Goal: Transaction & Acquisition: Subscribe to service/newsletter

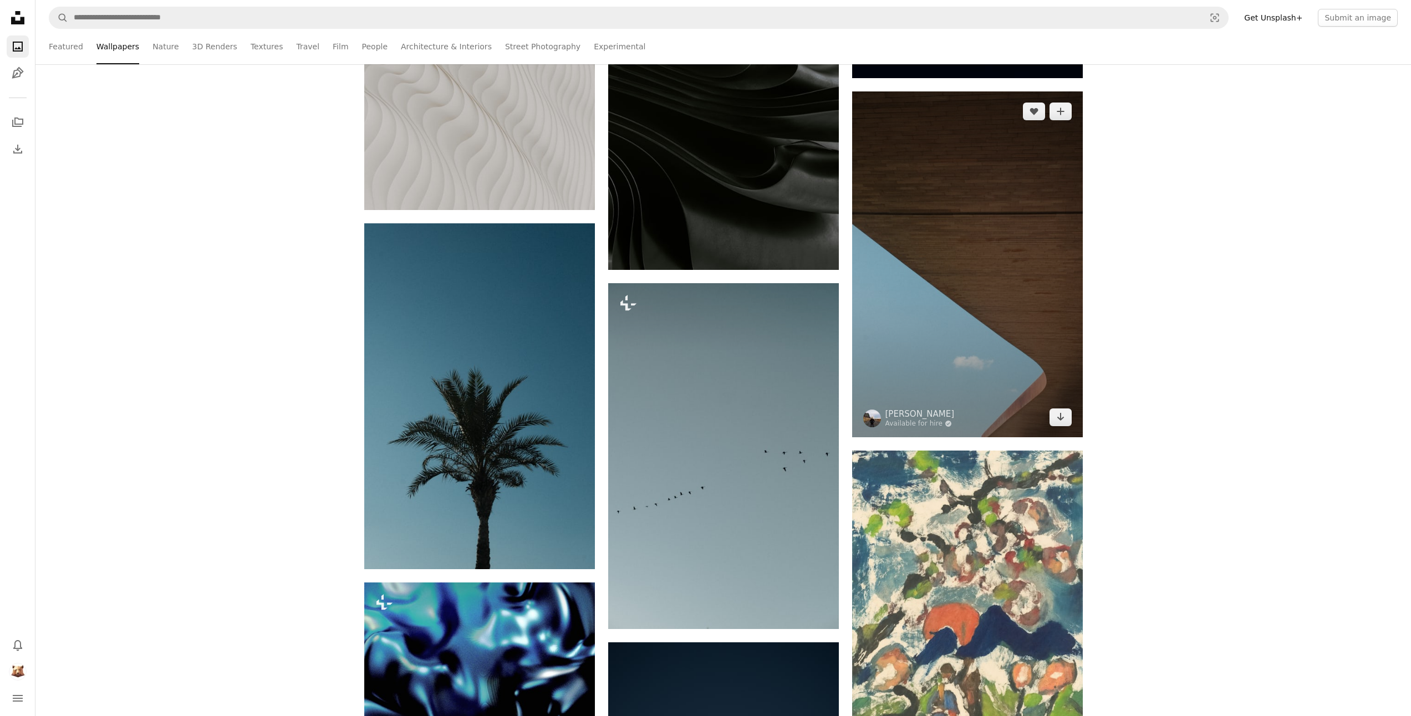
scroll to position [29970, 0]
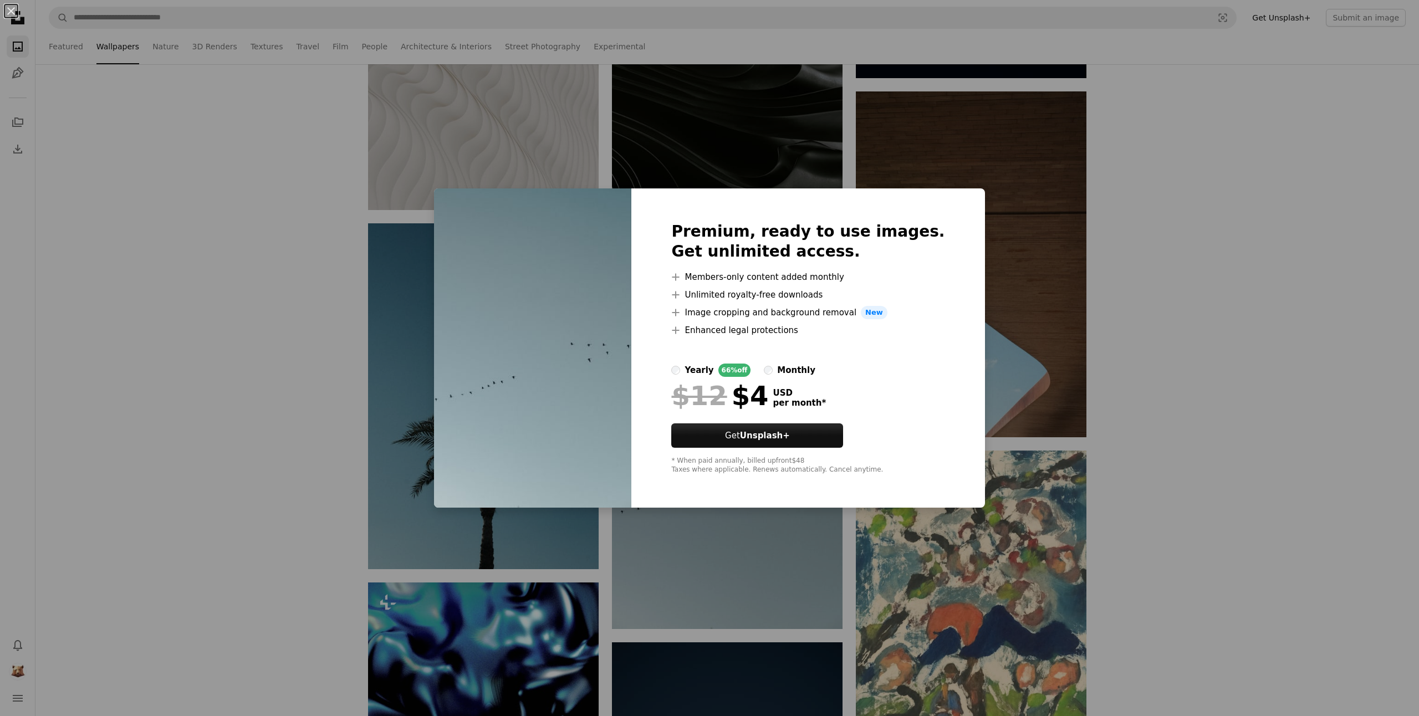
click at [803, 366] on div "monthly" at bounding box center [796, 370] width 38 height 13
click at [704, 367] on label "yearly 66% off" at bounding box center [710, 370] width 79 height 13
click at [1280, 344] on div "An X shape Premium, ready to use images. Get unlimited access. A plus sign Memb…" at bounding box center [709, 358] width 1419 height 716
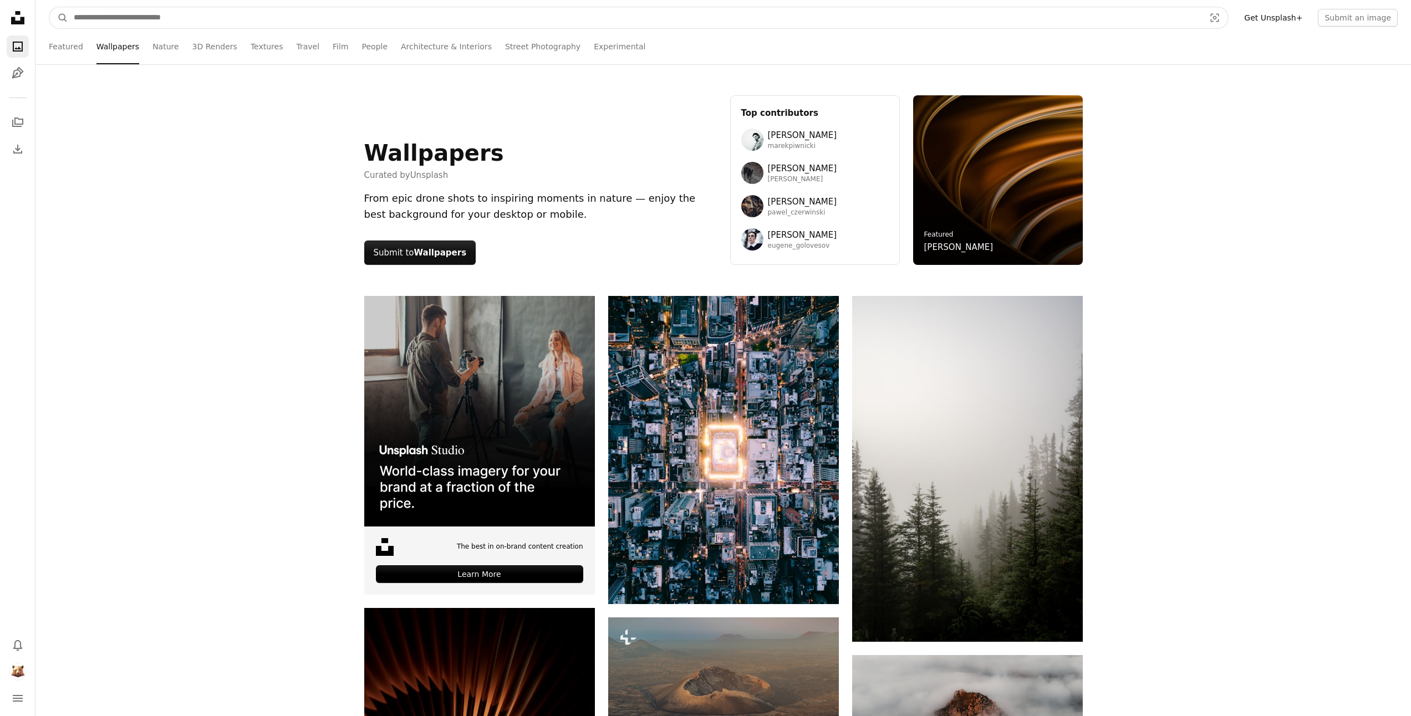
click at [367, 25] on input "Find visuals sitewide" at bounding box center [634, 17] width 1133 height 21
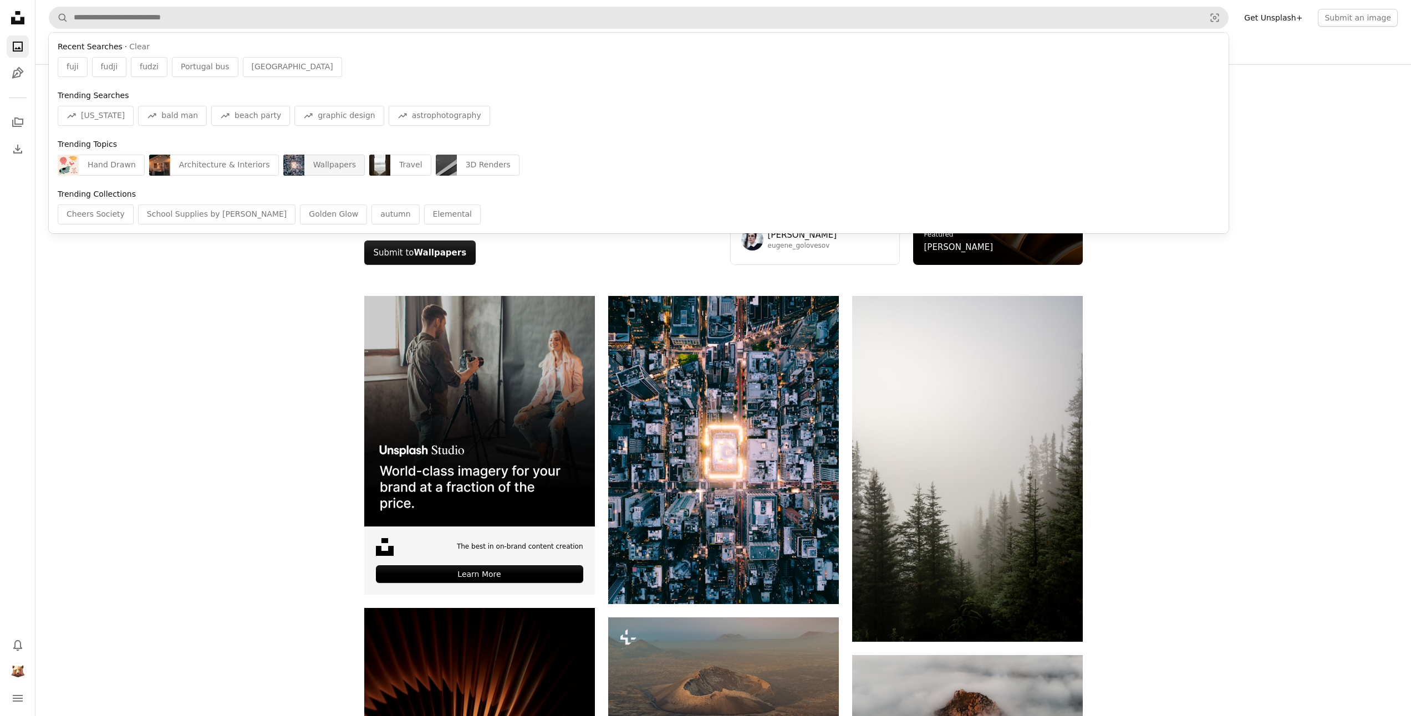
click at [311, 168] on div "Wallpapers" at bounding box center [334, 165] width 60 height 21
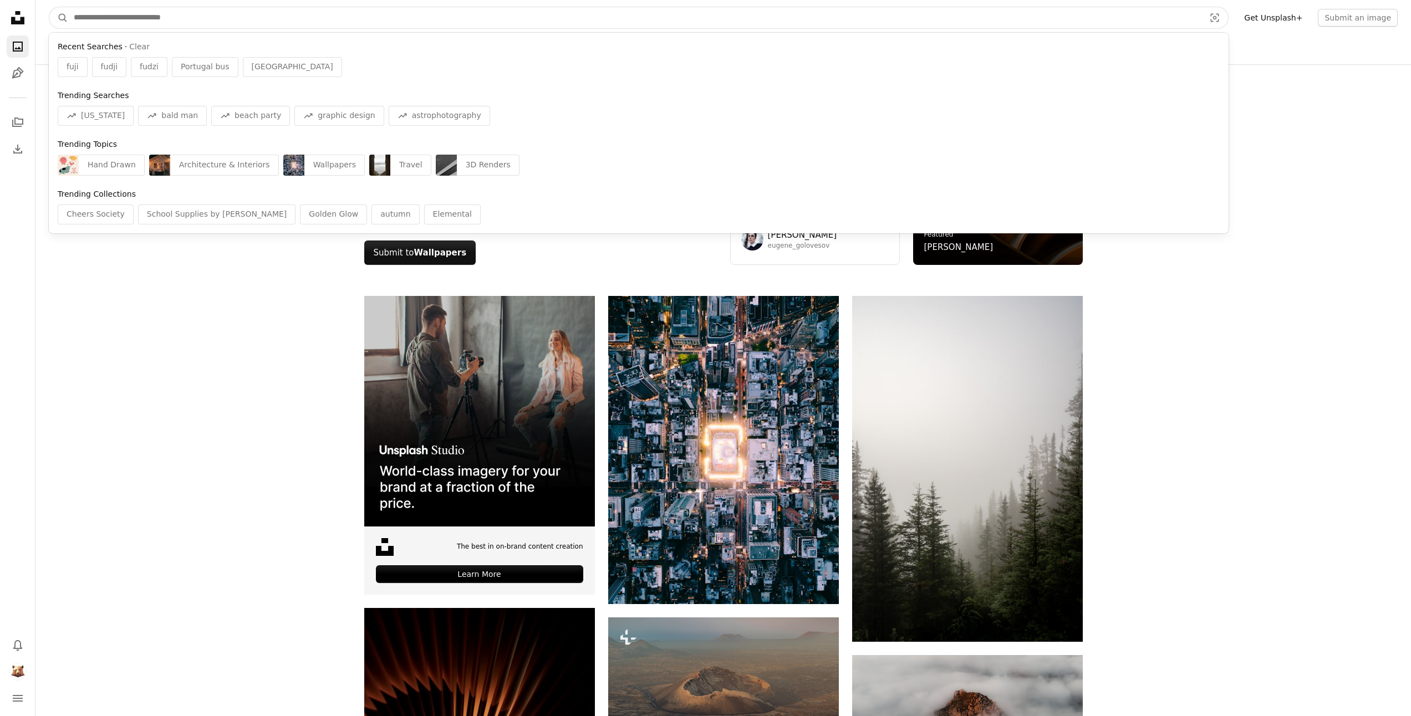
click at [361, 22] on input "Find visuals sitewide" at bounding box center [634, 17] width 1133 height 21
click at [132, 45] on button "Clear" at bounding box center [139, 47] width 21 height 11
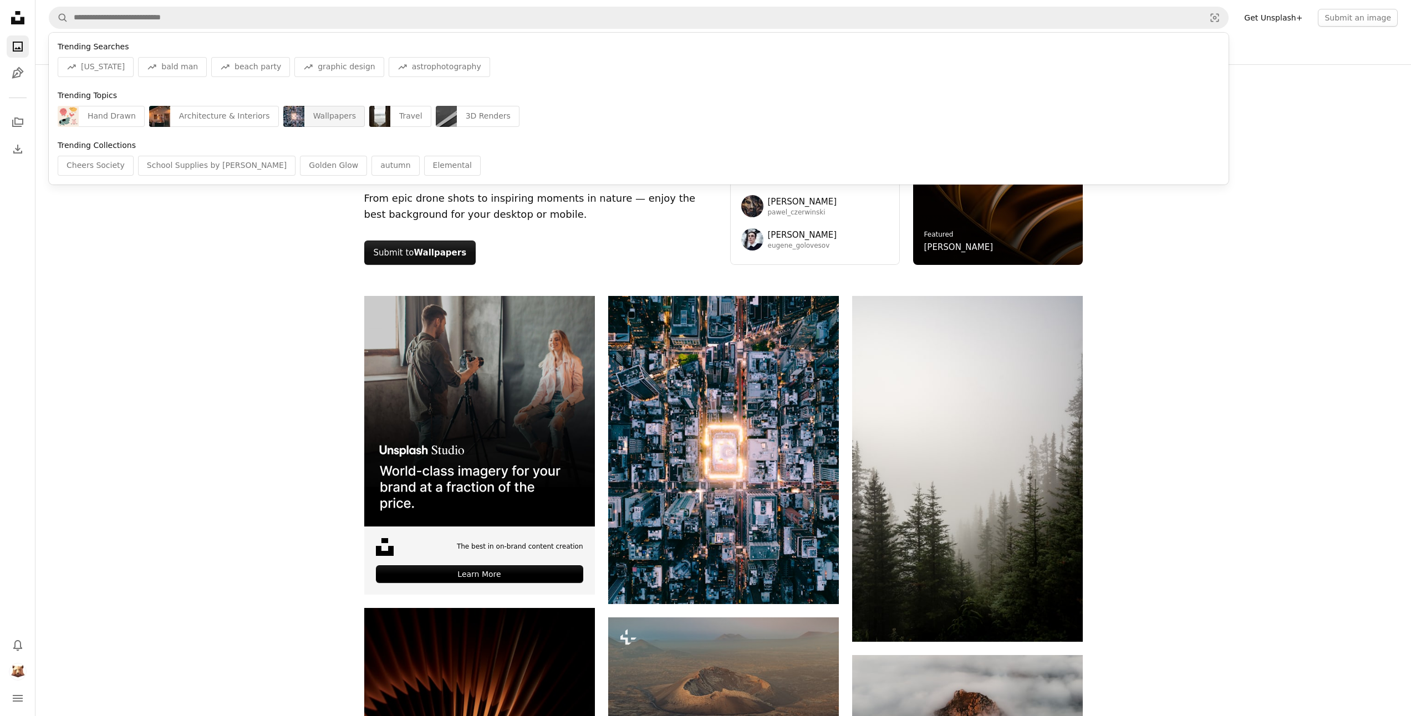
click at [313, 119] on div "Wallpapers" at bounding box center [334, 116] width 60 height 21
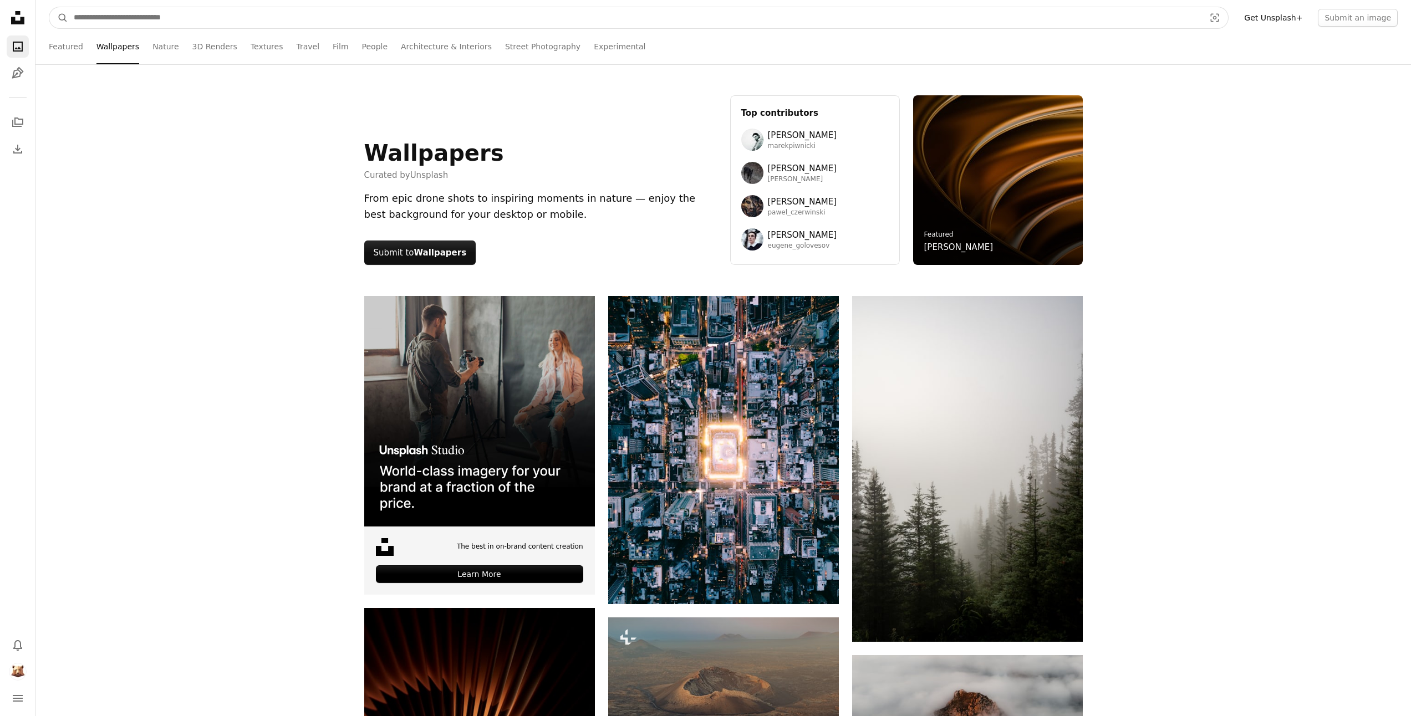
click at [151, 17] on input "Find visuals sitewide" at bounding box center [634, 17] width 1133 height 21
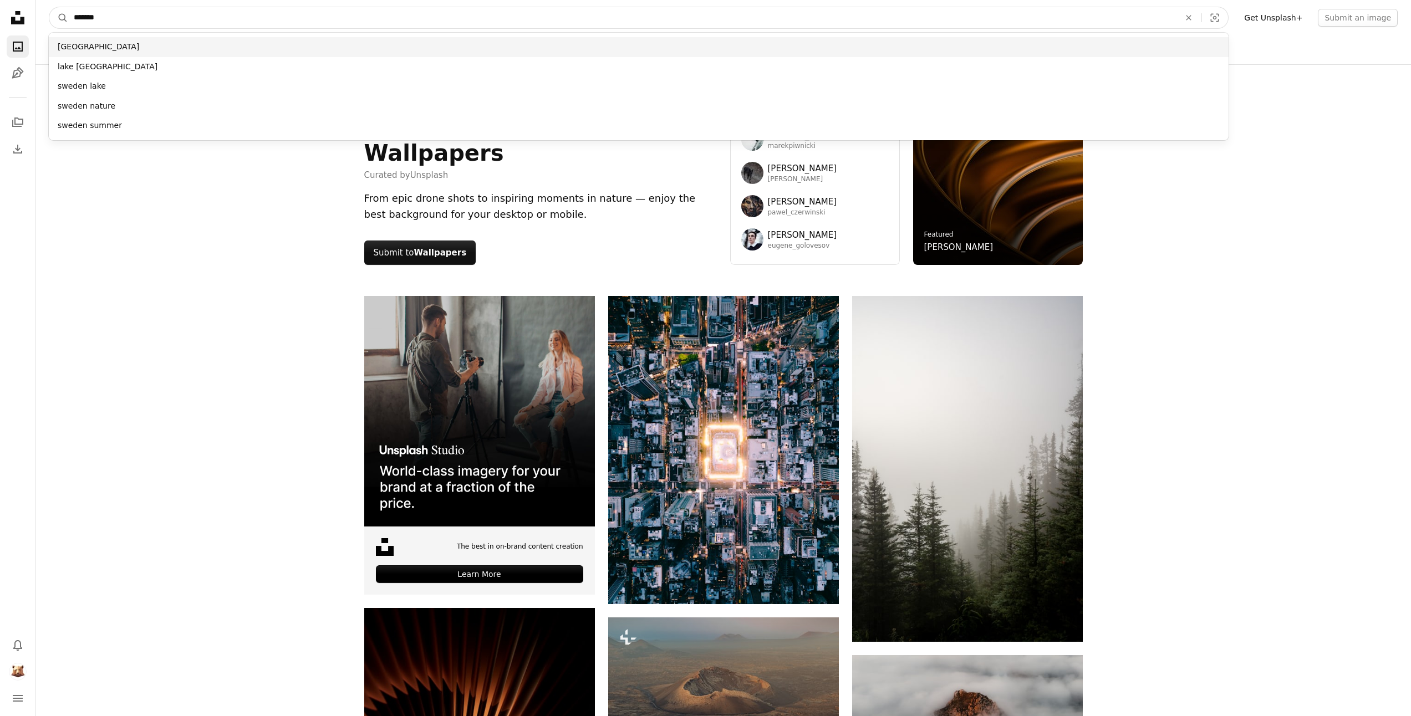
type input "*******"
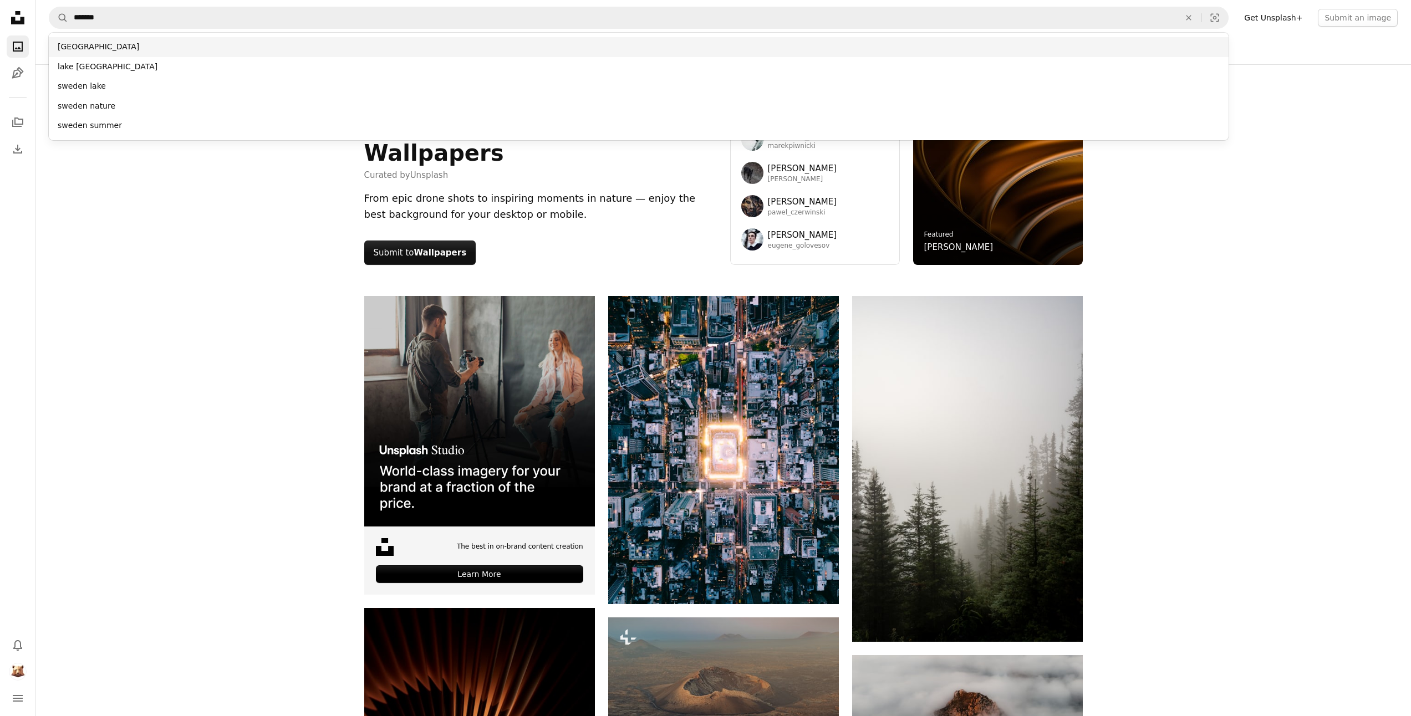
click at [114, 48] on div "[GEOGRAPHIC_DATA]" at bounding box center [639, 47] width 1180 height 20
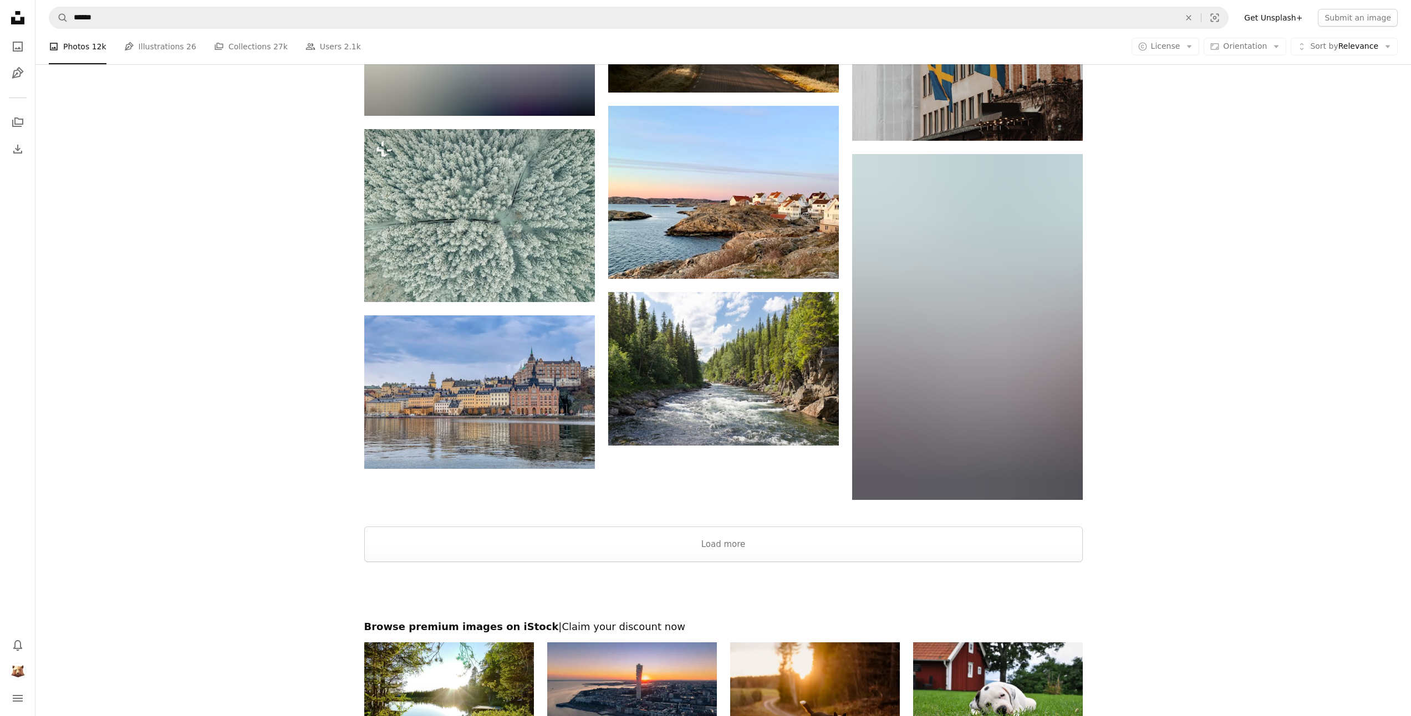
scroll to position [1386, 0]
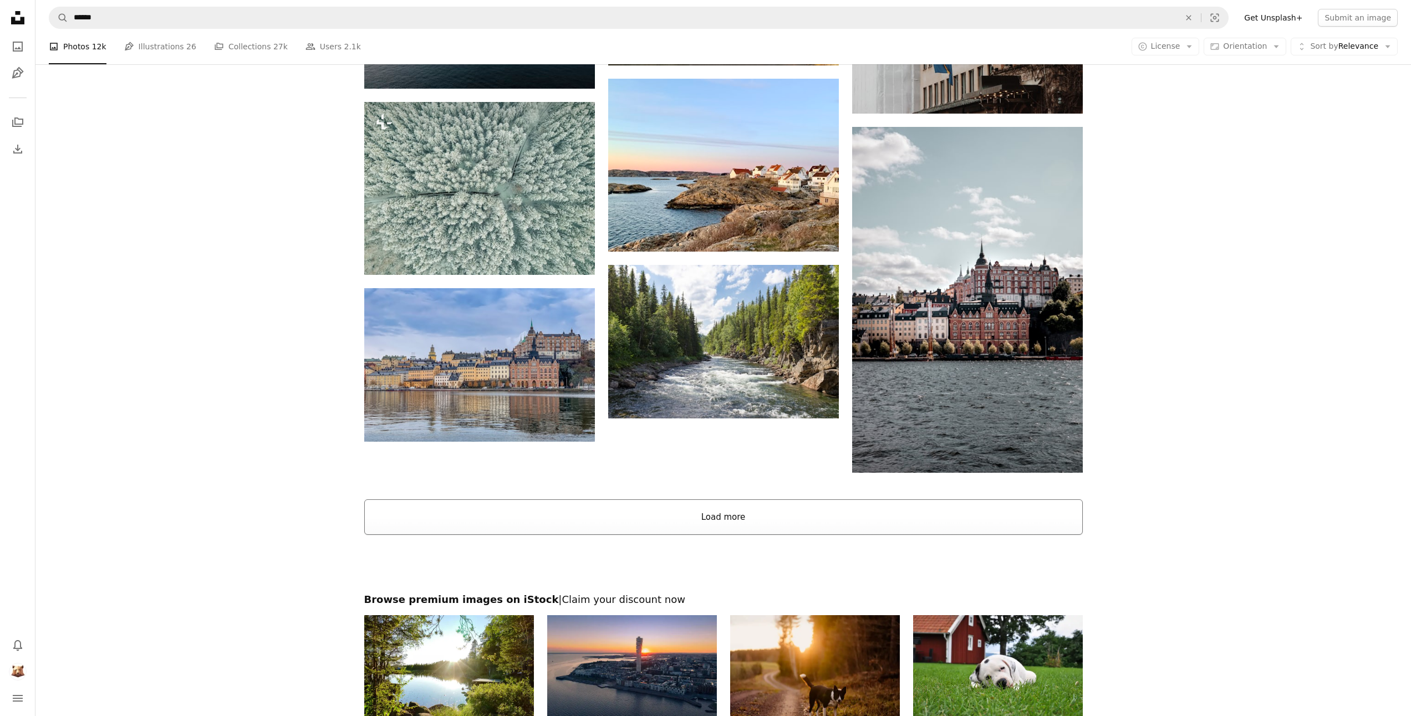
click at [690, 527] on button "Load more" at bounding box center [723, 516] width 718 height 35
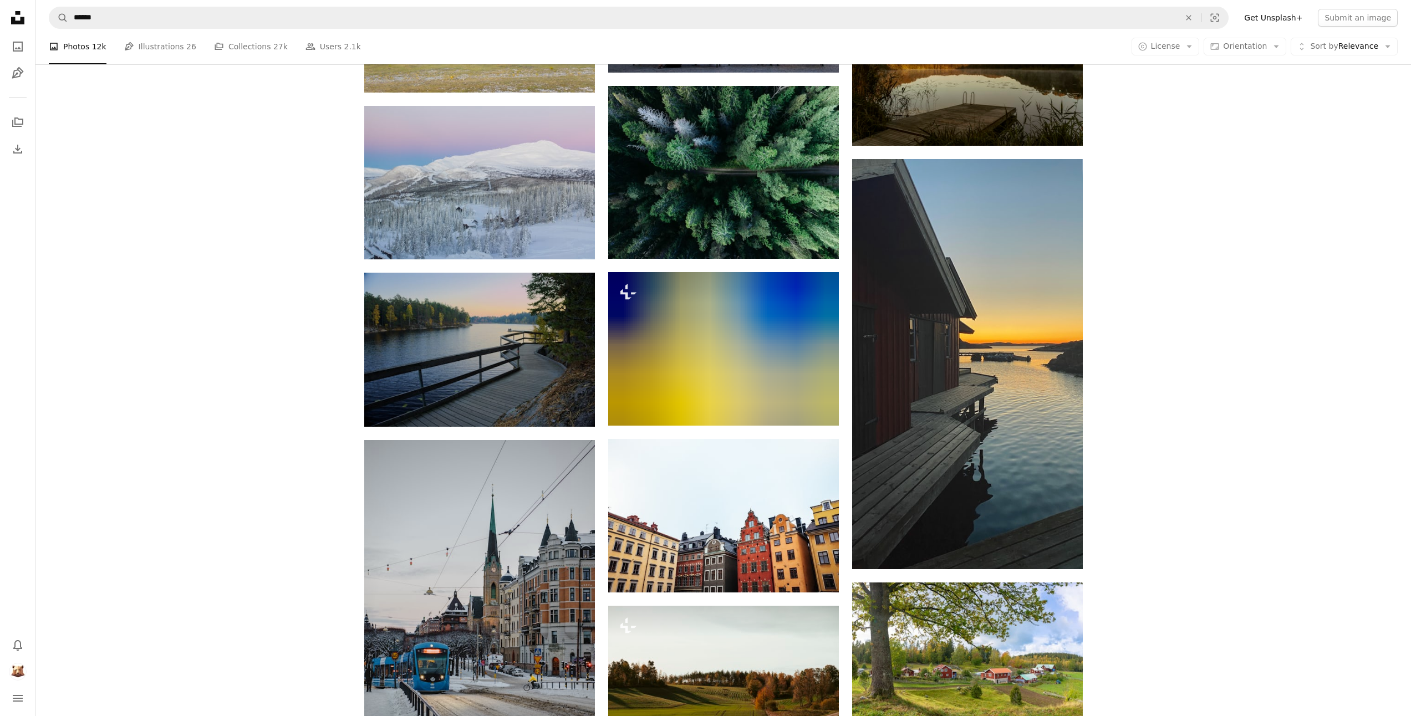
scroll to position [2827, 0]
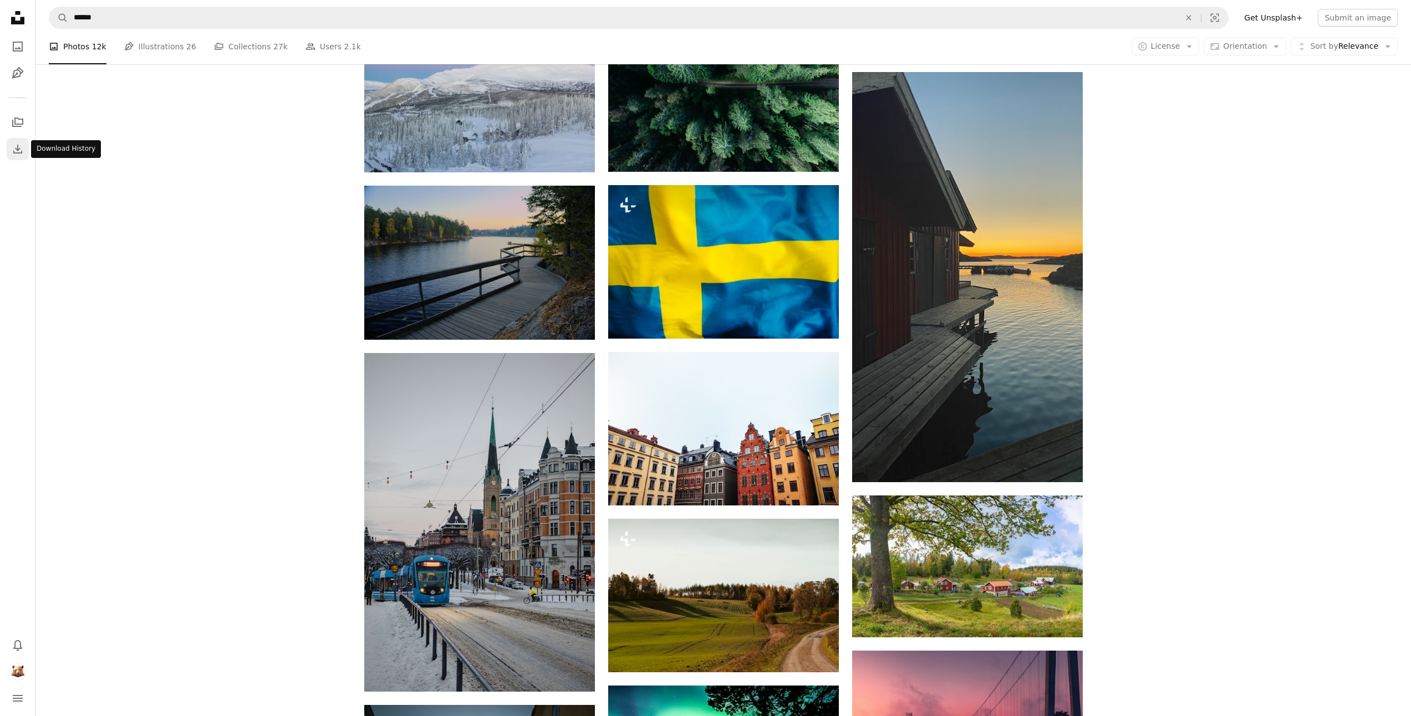
click at [14, 146] on icon "Download" at bounding box center [17, 148] width 13 height 13
